Goal: Information Seeking & Learning: Learn about a topic

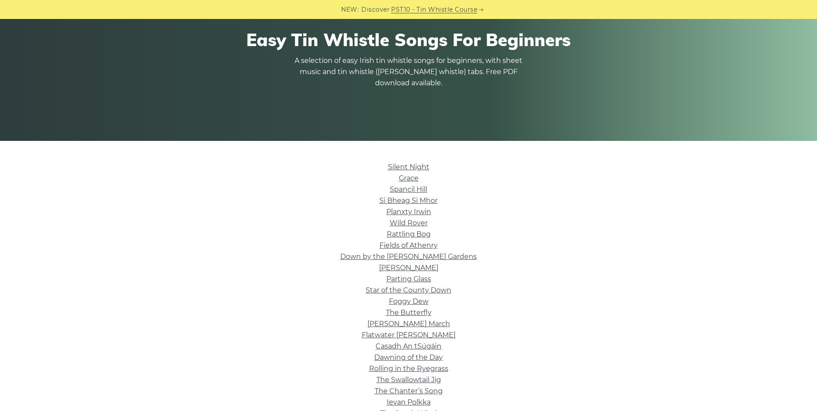
scroll to position [86, 0]
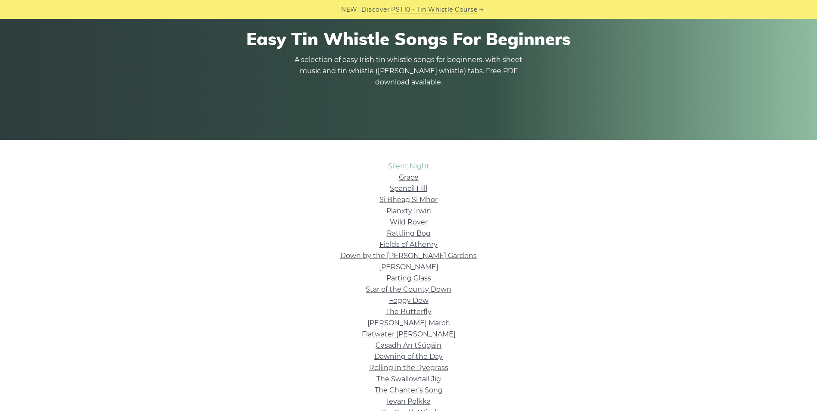
click at [399, 166] on link "Silent Night" at bounding box center [408, 166] width 41 height 8
click at [409, 178] on link "Grace" at bounding box center [409, 177] width 20 height 8
click at [410, 190] on link "Spancil Hill" at bounding box center [408, 188] width 37 height 8
click at [411, 165] on link "Silent Night" at bounding box center [408, 166] width 41 height 8
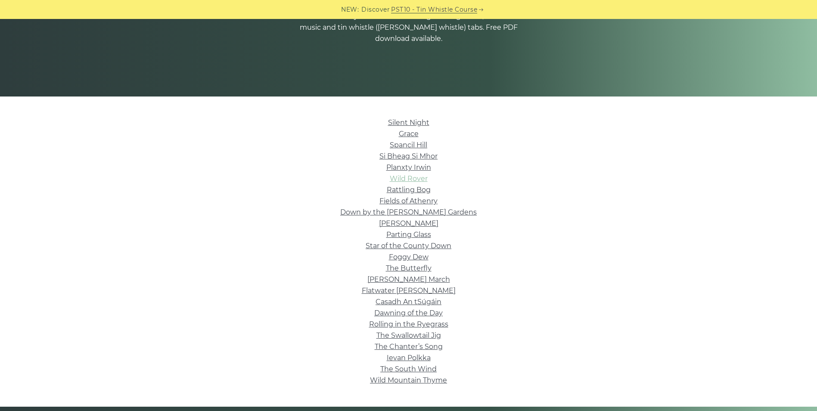
scroll to position [172, 0]
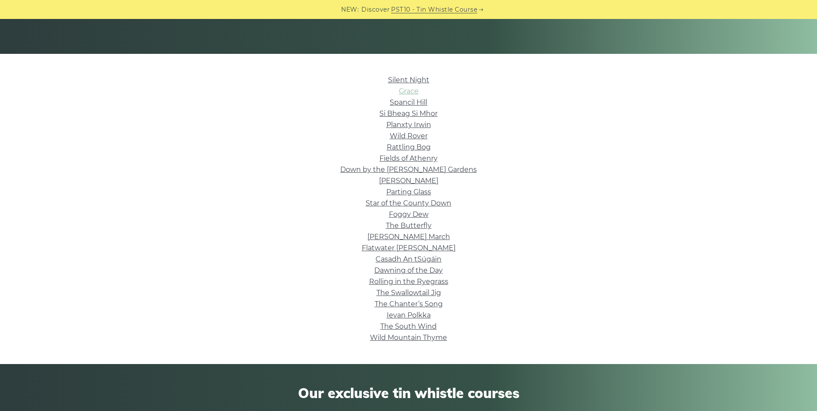
click at [411, 91] on link "Grace" at bounding box center [409, 91] width 20 height 8
click at [411, 103] on link "Spancil Hill" at bounding box center [408, 102] width 37 height 8
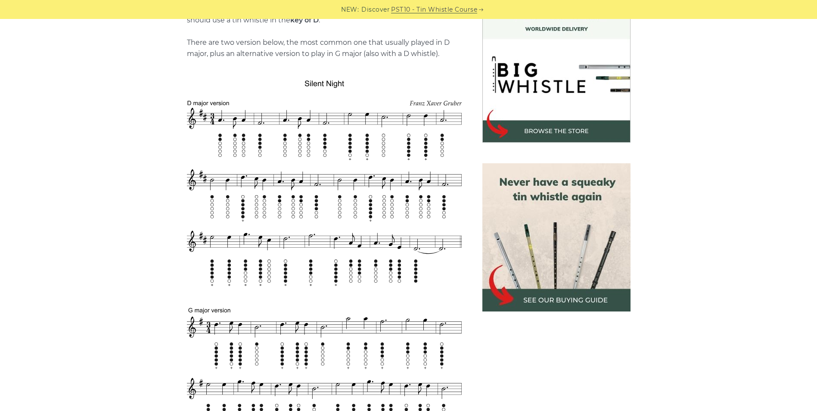
scroll to position [302, 0]
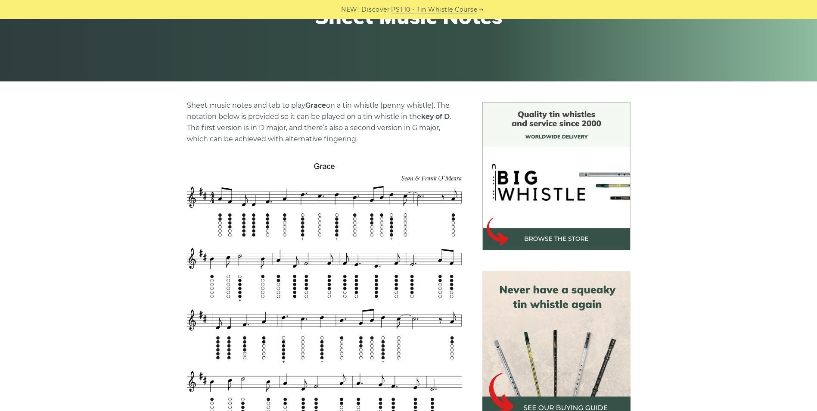
scroll to position [172, 0]
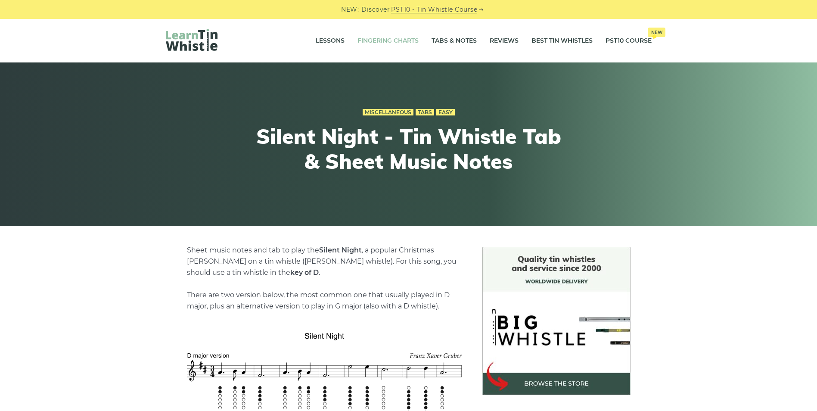
click at [384, 38] on link "Fingering Charts" at bounding box center [388, 41] width 61 height 22
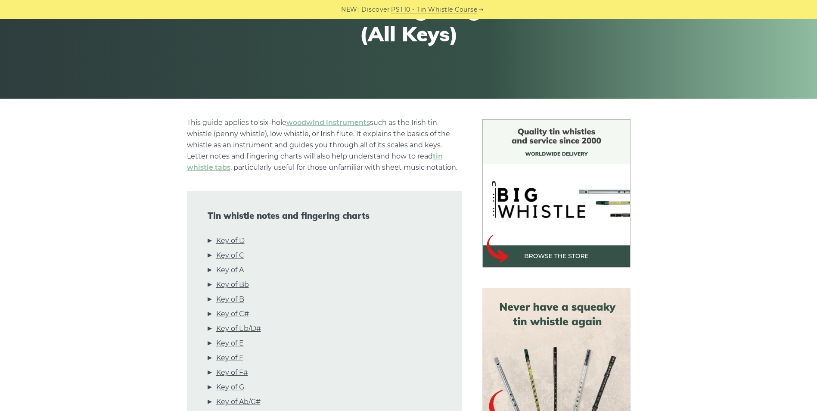
scroll to position [215, 0]
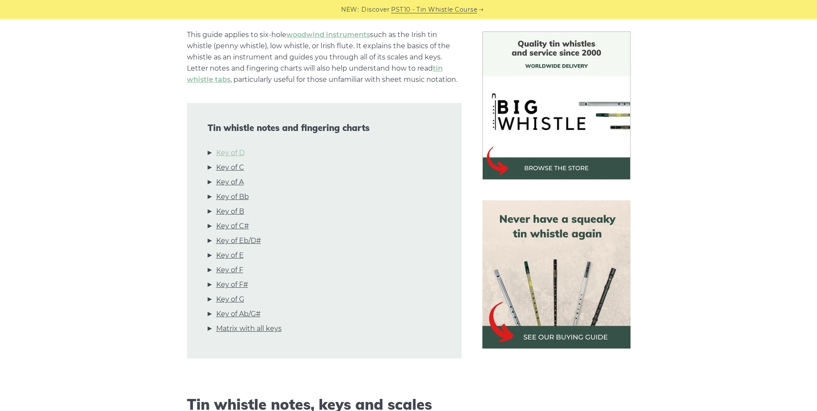
click at [229, 152] on link "Key of D" at bounding box center [230, 152] width 28 height 11
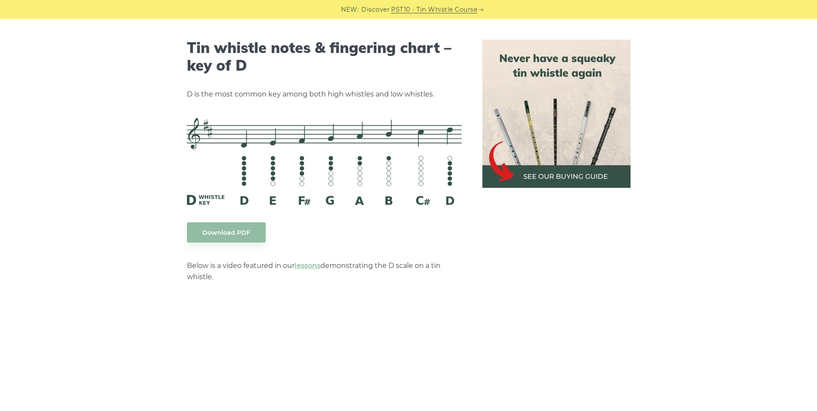
scroll to position [1342, 0]
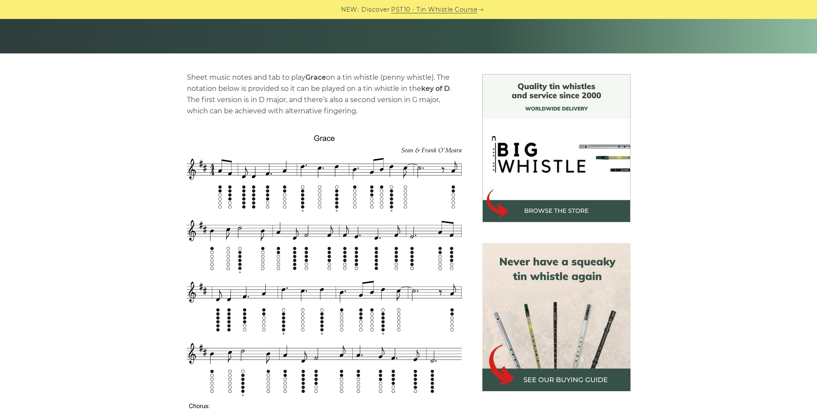
scroll to position [172, 0]
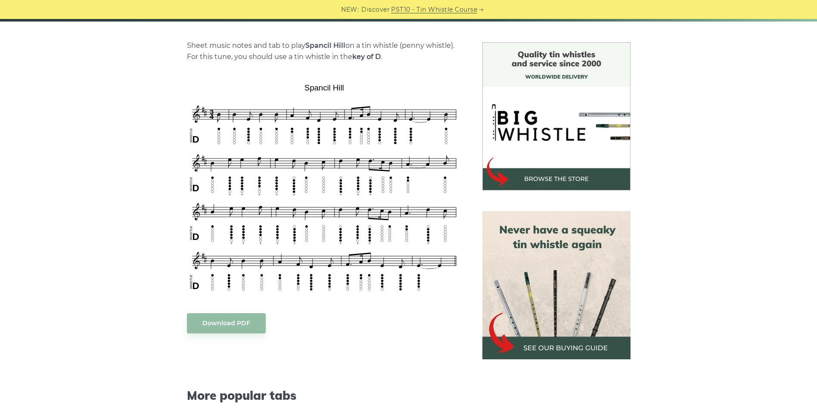
scroll to position [214, 0]
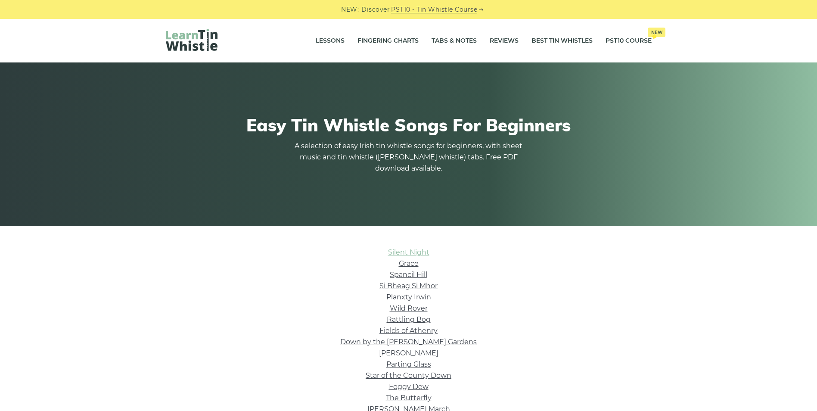
click at [415, 249] on link "Silent Night" at bounding box center [408, 252] width 41 height 8
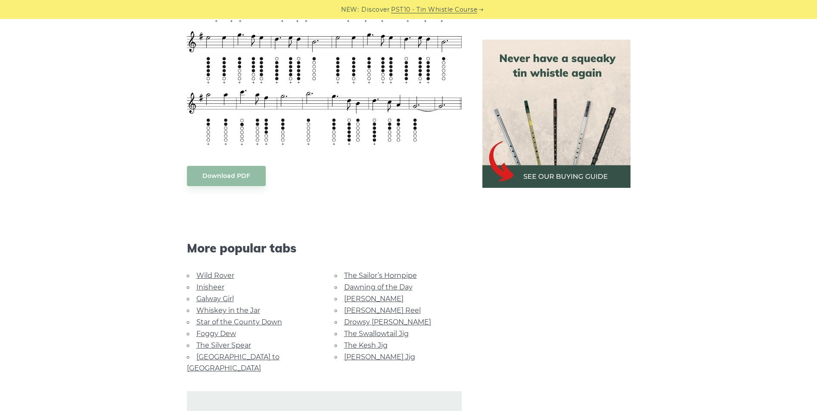
scroll to position [603, 0]
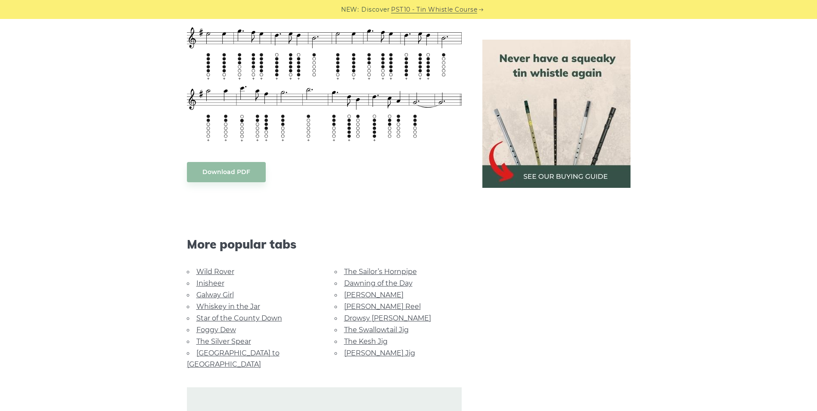
click at [215, 272] on link "Wild Rover" at bounding box center [215, 272] width 38 height 8
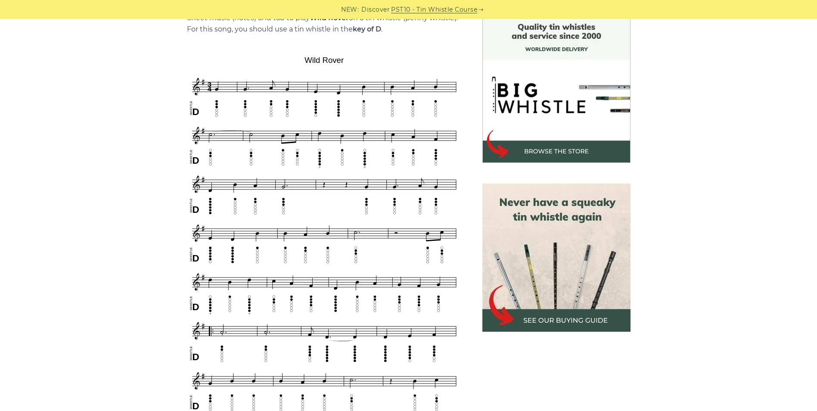
scroll to position [215, 0]
